Goal: Transaction & Acquisition: Purchase product/service

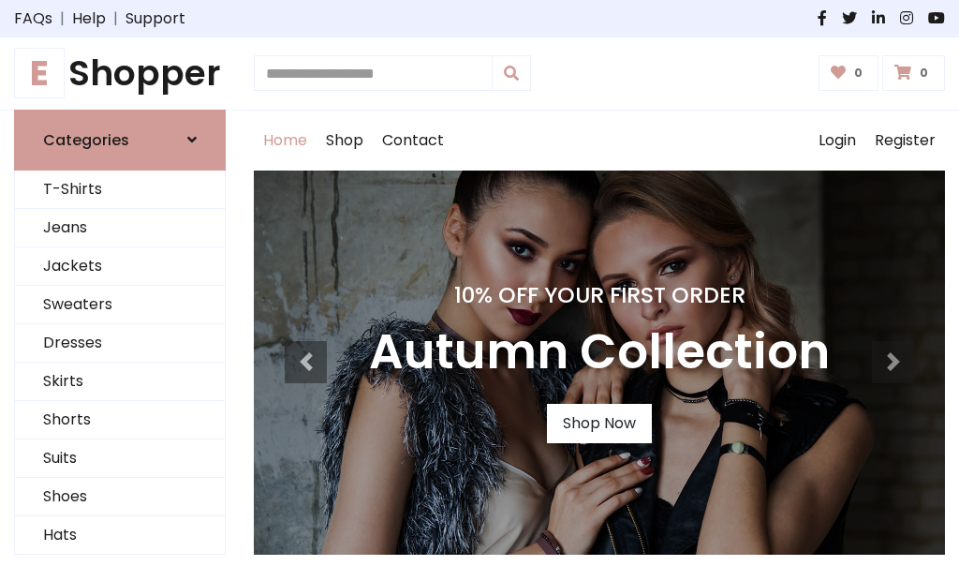
click at [480, 283] on h4 "10% Off Your First Order" at bounding box center [599, 295] width 461 height 26
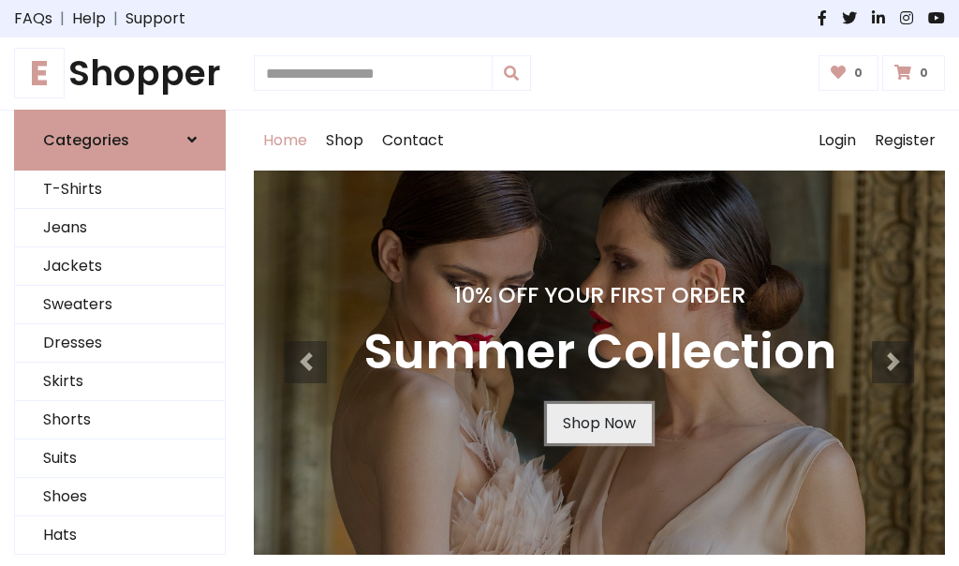
click at [599, 423] on link "Shop Now" at bounding box center [599, 423] width 105 height 39
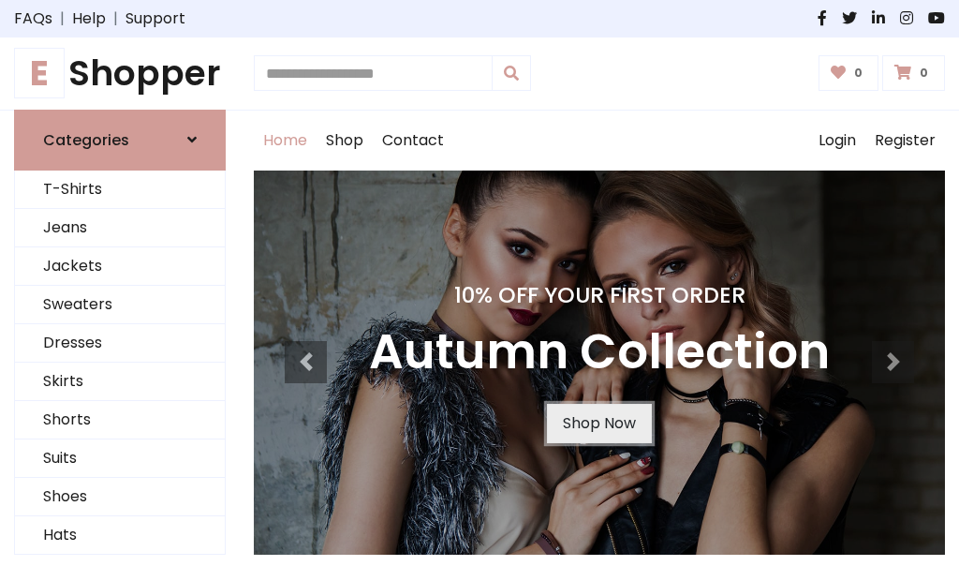
click at [599, 423] on link "Shop Now" at bounding box center [599, 423] width 105 height 39
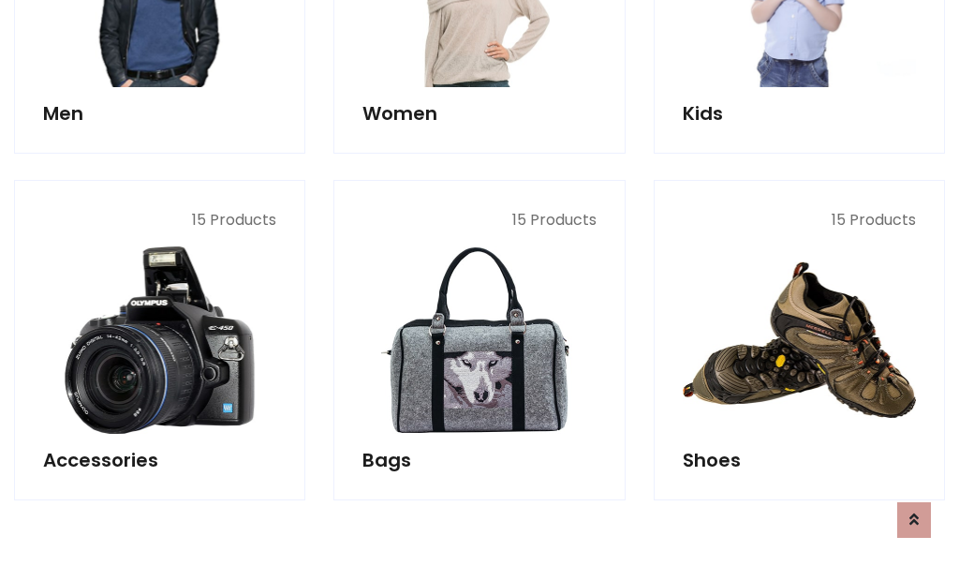
scroll to position [1868, 0]
